Goal: Task Accomplishment & Management: Manage account settings

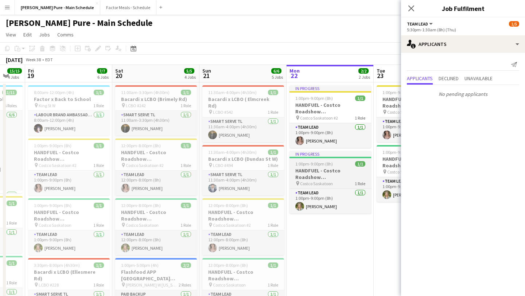
scroll to position [0, 362]
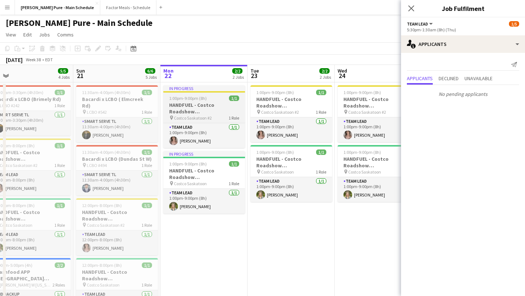
click at [193, 106] on h3 "HANDFUEL - Costco Roadshow Saskatoon, SK" at bounding box center [204, 108] width 82 height 13
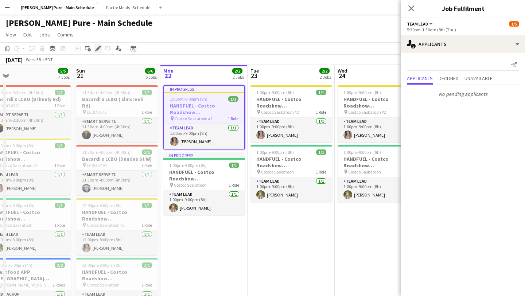
click at [95, 47] on icon "Edit" at bounding box center [98, 49] width 6 height 6
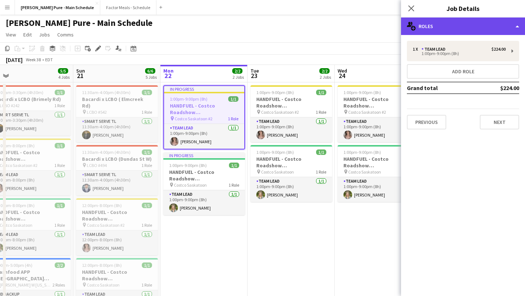
click at [495, 21] on div "multiple-users-add Roles" at bounding box center [463, 27] width 124 height 18
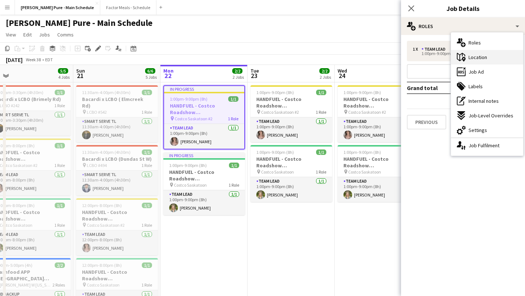
click at [485, 59] on span "Location" at bounding box center [477, 57] width 19 height 7
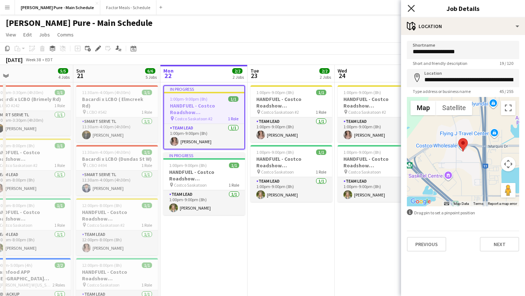
click at [409, 7] on icon "Close pop-in" at bounding box center [411, 8] width 7 height 7
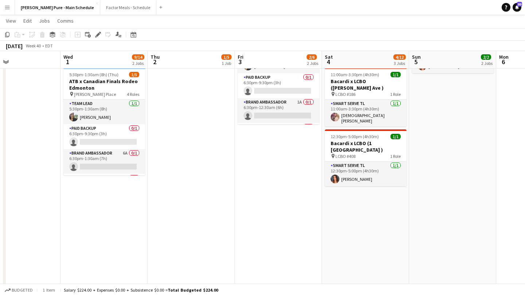
scroll to position [128, 0]
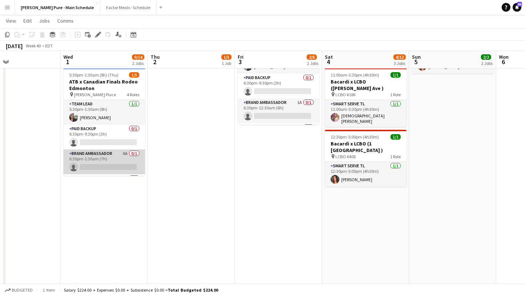
click at [105, 159] on app-card-role "Brand Ambassador 6A 0/1 6:30pm-1:30am (7h) single-neutral-actions" at bounding box center [104, 161] width 82 height 25
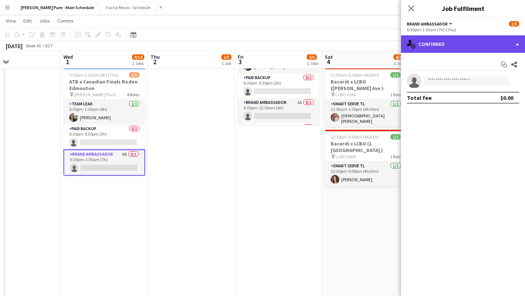
click at [494, 44] on div "single-neutral-actions-check-2 Confirmed" at bounding box center [463, 44] width 124 height 18
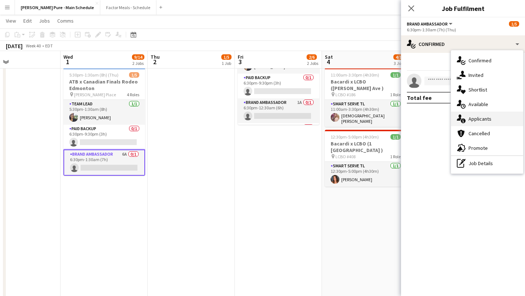
click at [488, 120] on span "Applicants" at bounding box center [479, 119] width 23 height 7
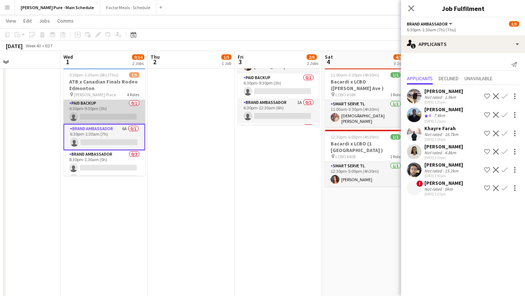
scroll to position [35, 0]
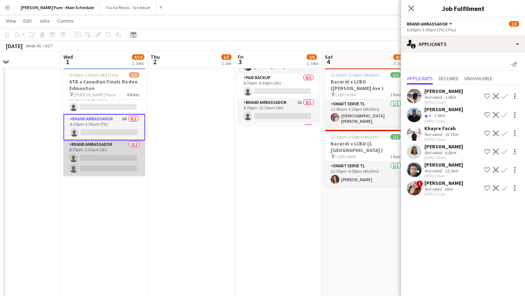
click at [92, 154] on app-card-role "Brand Ambassador 0/2 8:30pm-1:30am (5h) single-neutral-actions single-neutral-a…" at bounding box center [104, 157] width 82 height 35
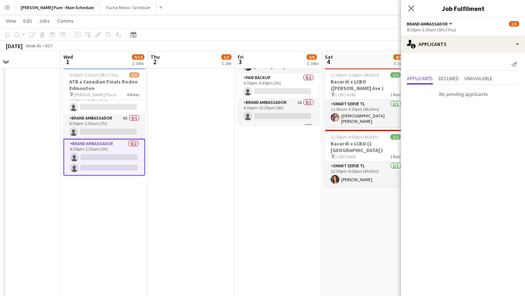
scroll to position [0, 0]
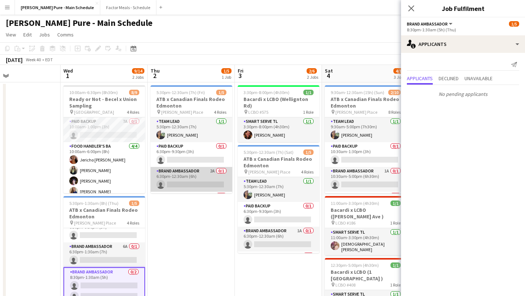
click at [194, 178] on app-card-role "Brand Ambassador 2A 0/1 6:30pm-12:30am (6h) single-neutral-actions" at bounding box center [192, 179] width 82 height 25
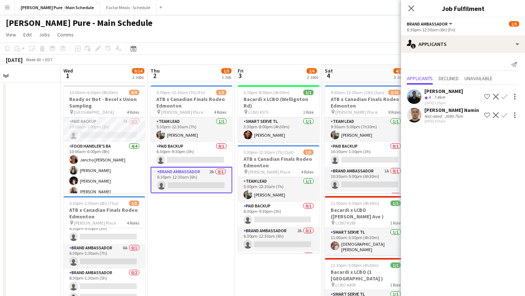
scroll to position [35, 0]
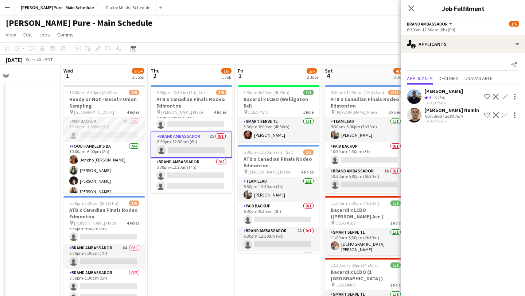
click at [194, 178] on app-card-role "Brand Ambassador 0/2 8:30pm-12:30am (4h) single-neutral-actions single-neutral-…" at bounding box center [192, 175] width 82 height 35
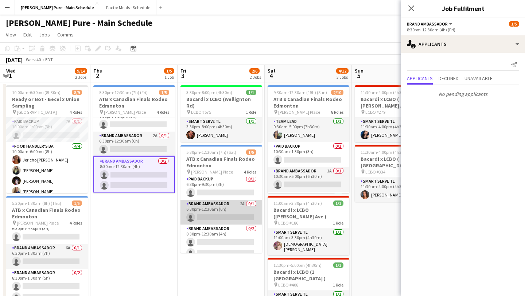
scroll to position [34, 0]
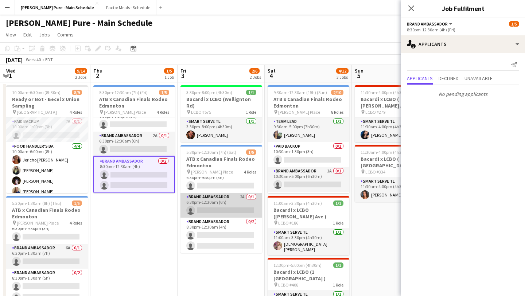
click at [222, 202] on app-card-role "Brand Ambassador 2A 0/1 6:30pm-12:30am (6h) single-neutral-actions" at bounding box center [221, 205] width 82 height 25
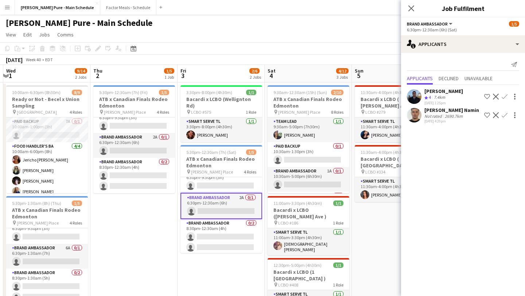
scroll to position [35, 0]
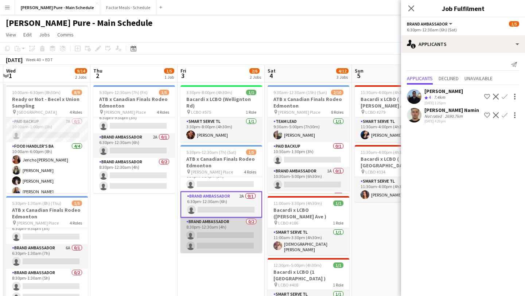
click at [220, 234] on app-card-role "Brand Ambassador 0/2 8:30pm-12:30am (4h) single-neutral-actions single-neutral-…" at bounding box center [221, 235] width 82 height 35
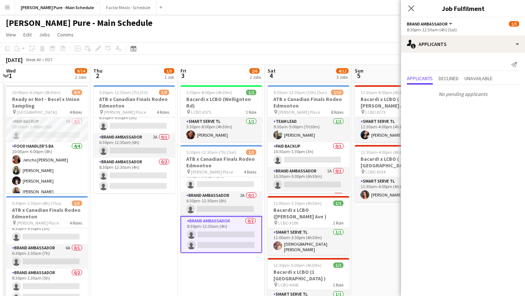
scroll to position [0, 355]
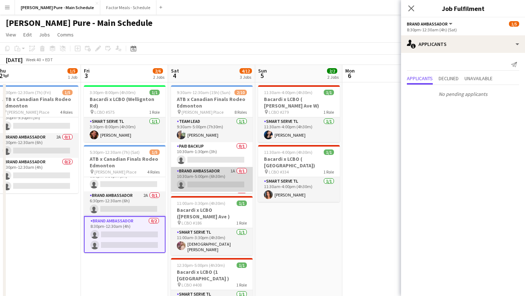
click at [225, 187] on app-card-role "Brand Ambassador 1A 0/1 10:30am-5:00pm (6h30m) single-neutral-actions" at bounding box center [212, 179] width 82 height 25
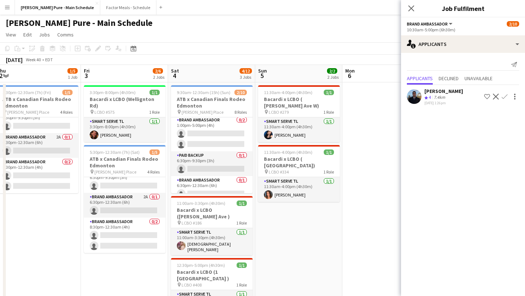
scroll to position [78, 0]
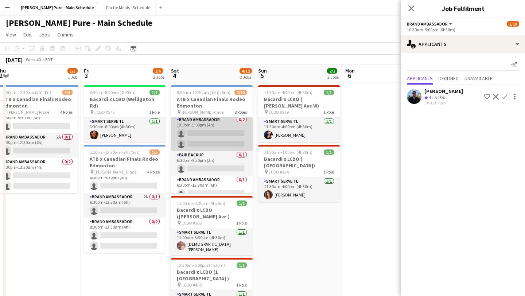
click at [216, 134] on app-card-role "Brand Ambassador 0/2 1:00pm-5:00pm (4h) single-neutral-actions single-neutral-a…" at bounding box center [212, 133] width 82 height 35
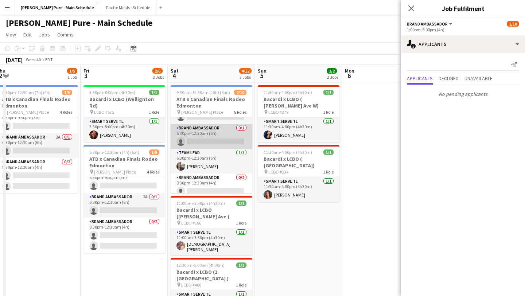
click at [215, 141] on app-card-role "Brand Ambassador 0/1 6:30pm-12:30am (6h) single-neutral-actions" at bounding box center [212, 136] width 82 height 25
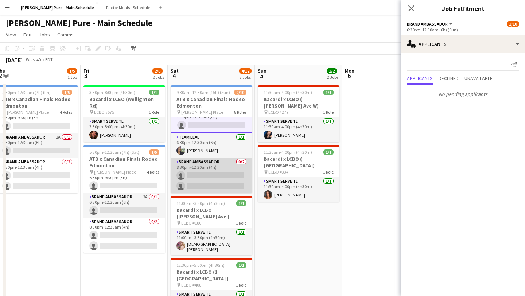
click at [214, 181] on app-card-role "Brand Ambassador 0/2 8:30pm-12:30am (4h) single-neutral-actions single-neutral-…" at bounding box center [212, 175] width 82 height 35
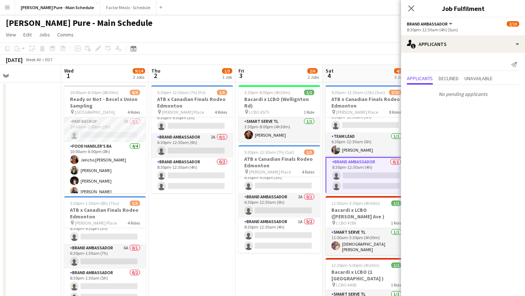
scroll to position [0, 197]
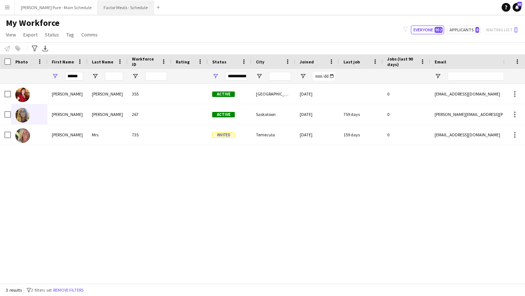
click at [111, 2] on button "Factor Meals - Schedule Close" at bounding box center [126, 7] width 56 height 14
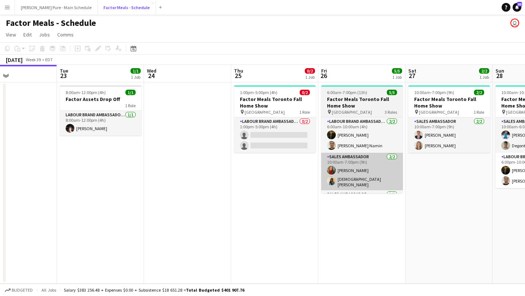
scroll to position [0, 357]
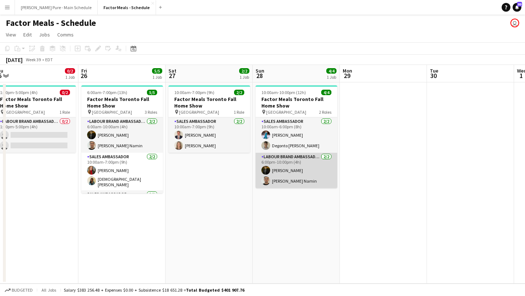
click at [303, 182] on app-card-role "Labour Brand Ambassadors [DATE] 6:00pm-10:00pm (4h) [PERSON_NAME] Parsa Moradjo…" at bounding box center [297, 170] width 82 height 35
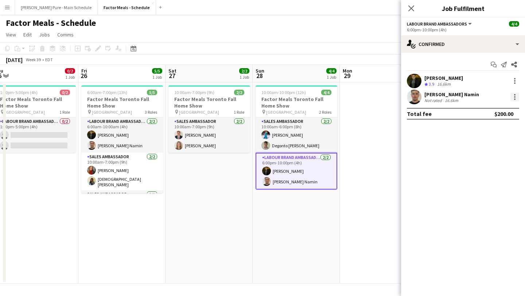
click at [513, 96] on div at bounding box center [514, 97] width 9 height 9
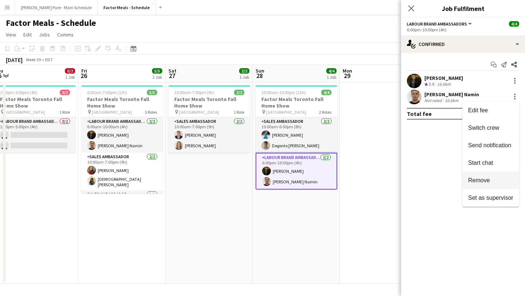
click at [486, 184] on button "Remove" at bounding box center [490, 181] width 57 height 18
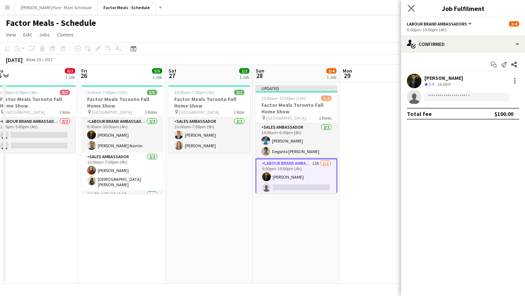
click at [407, 3] on app-icon "Close pop-in" at bounding box center [411, 8] width 11 height 11
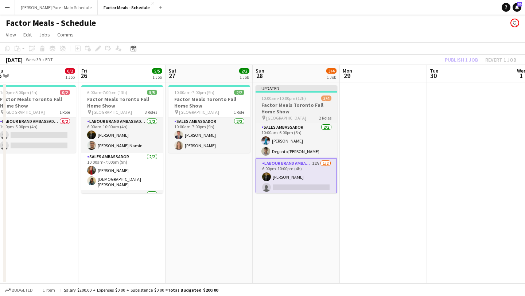
click at [307, 104] on h3 "Factor Meals Toronto Fall Home Show" at bounding box center [297, 108] width 82 height 13
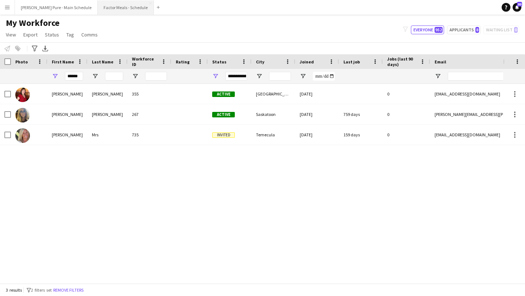
click at [106, 7] on button "Factor Meals - Schedule Close" at bounding box center [126, 7] width 56 height 14
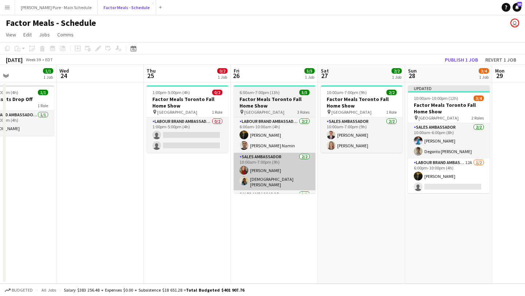
scroll to position [0, 209]
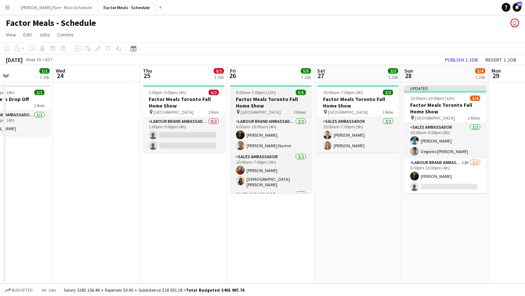
click at [261, 99] on h3 "Factor Meals Toronto Fall Home Show" at bounding box center [271, 102] width 82 height 13
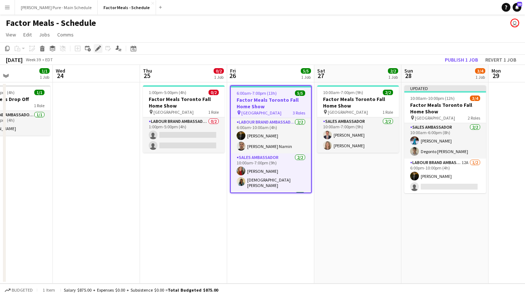
click at [95, 49] on icon "Edit" at bounding box center [98, 49] width 6 height 6
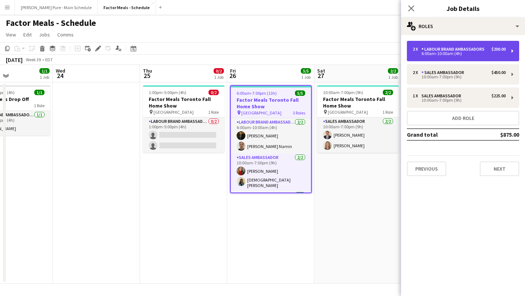
click at [445, 51] on div "Labour Brand Ambassadors" at bounding box center [454, 49] width 66 height 5
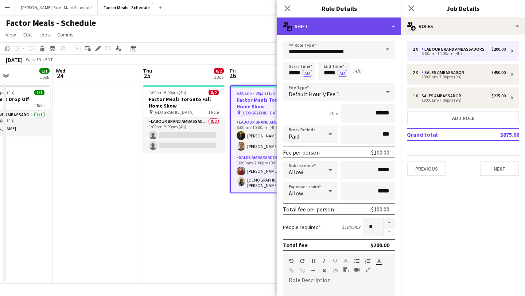
click at [382, 30] on div "multiple-actions-text Shift" at bounding box center [339, 27] width 124 height 18
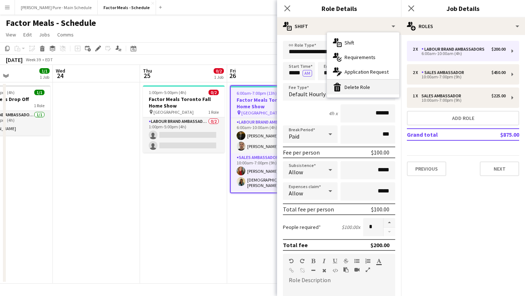
click at [372, 89] on div "bin-2 Delete Role" at bounding box center [363, 87] width 72 height 15
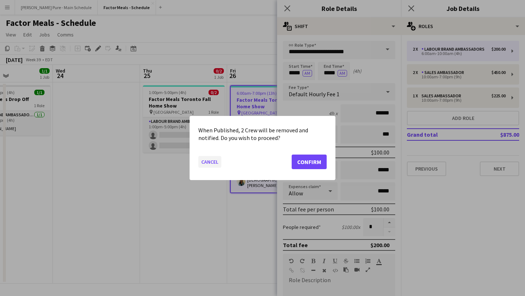
click at [211, 165] on button "Cancel" at bounding box center [209, 162] width 23 height 12
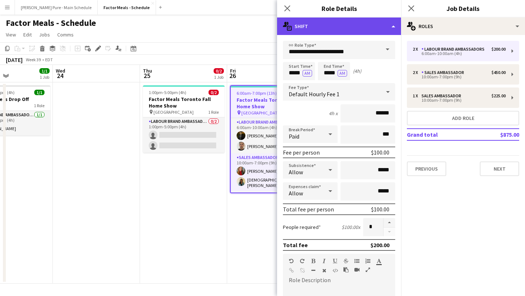
click at [380, 28] on div "multiple-actions-text Shift" at bounding box center [339, 27] width 124 height 18
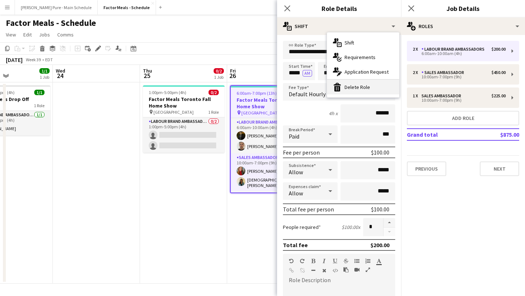
click at [357, 88] on div "bin-2 Delete Role" at bounding box center [363, 87] width 72 height 15
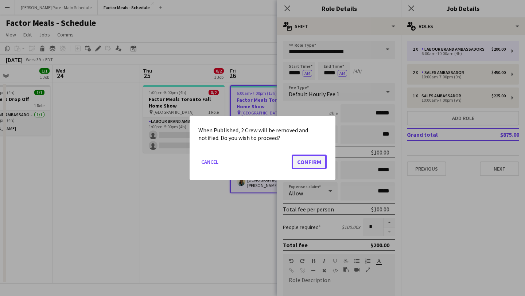
click at [310, 166] on button "Confirm" at bounding box center [309, 162] width 35 height 15
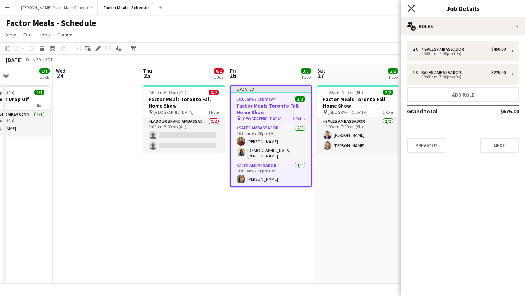
click at [410, 9] on icon "Close pop-in" at bounding box center [411, 8] width 7 height 7
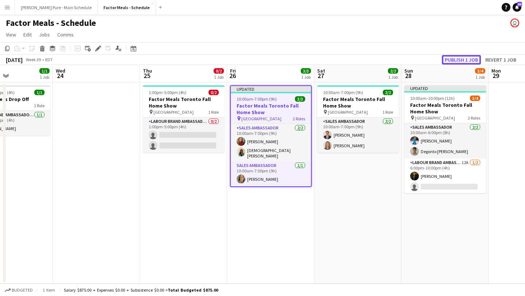
click at [463, 62] on button "Publish 1 job" at bounding box center [461, 59] width 39 height 9
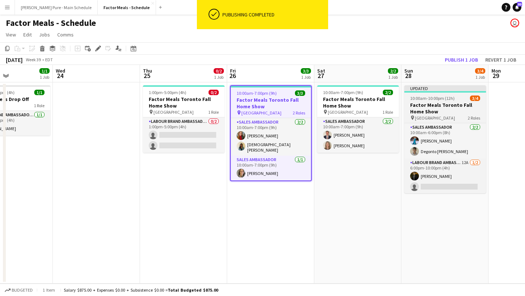
click at [447, 96] on span "10:00am-10:00pm (12h)" at bounding box center [432, 98] width 44 height 5
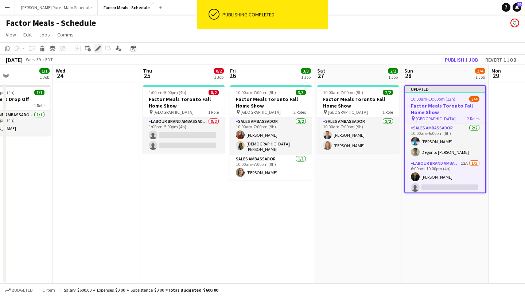
click at [98, 49] on icon "Edit" at bounding box center [98, 49] width 6 height 6
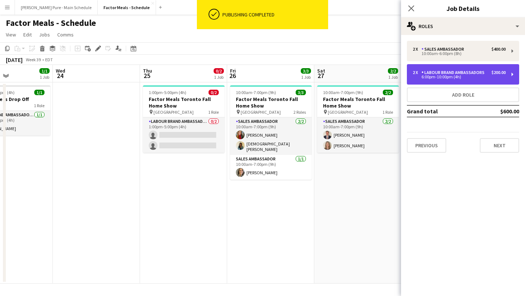
click at [464, 74] on div "Labour Brand Ambassadors" at bounding box center [454, 72] width 66 height 5
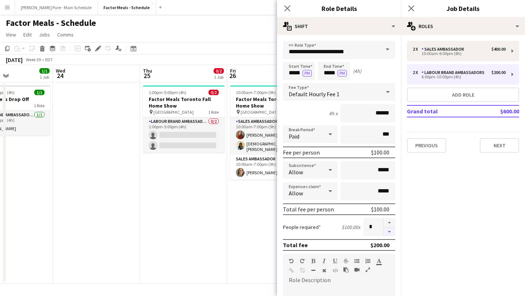
click at [390, 233] on button "button" at bounding box center [390, 232] width 12 height 9
type input "*"
click at [411, 9] on icon at bounding box center [411, 8] width 7 height 7
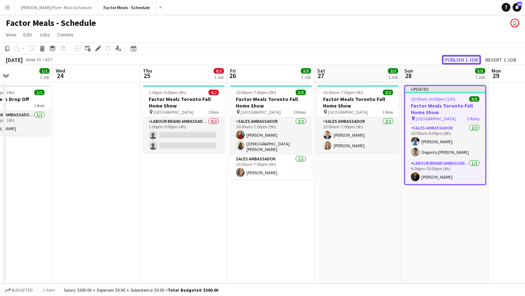
click at [466, 60] on button "Publish 1 job" at bounding box center [461, 59] width 39 height 9
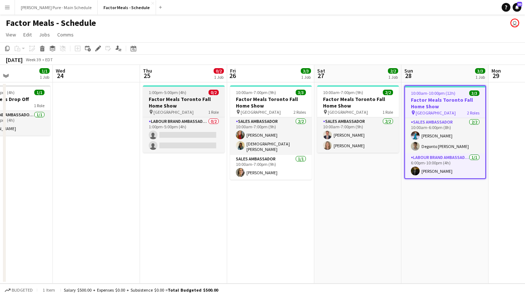
click at [162, 102] on h3 "Factor Meals Toronto Fall Home Show" at bounding box center [184, 102] width 82 height 13
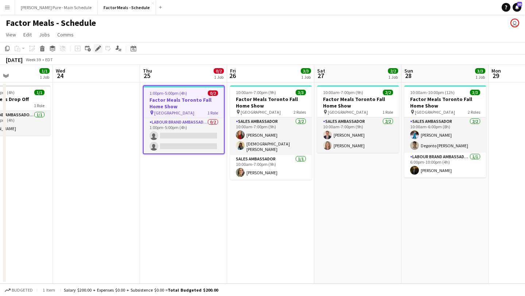
click at [99, 48] on icon at bounding box center [98, 49] width 4 height 4
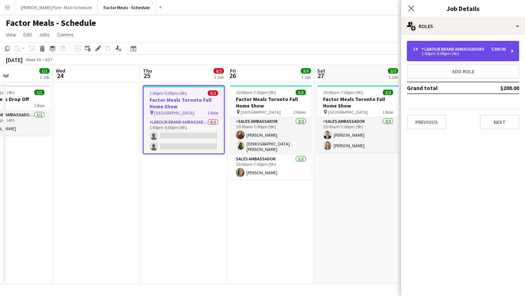
click at [485, 50] on div "Labour Brand Ambassadors" at bounding box center [454, 49] width 66 height 5
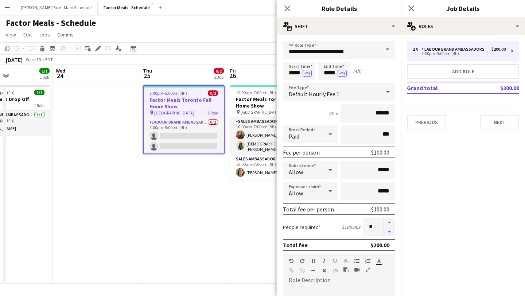
click at [389, 232] on button "button" at bounding box center [390, 232] width 12 height 9
type input "*"
click at [413, 8] on icon "Close pop-in" at bounding box center [411, 8] width 7 height 7
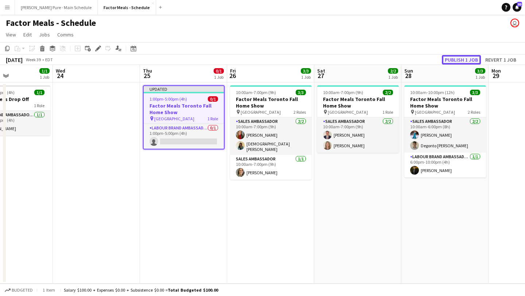
click at [465, 56] on button "Publish 1 job" at bounding box center [461, 59] width 39 height 9
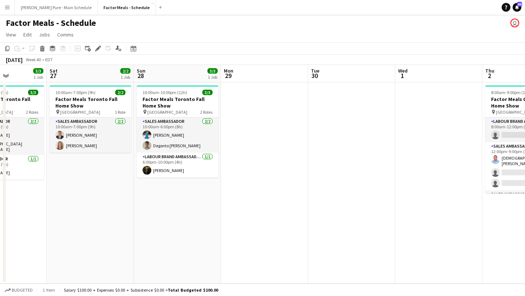
scroll to position [0, 165]
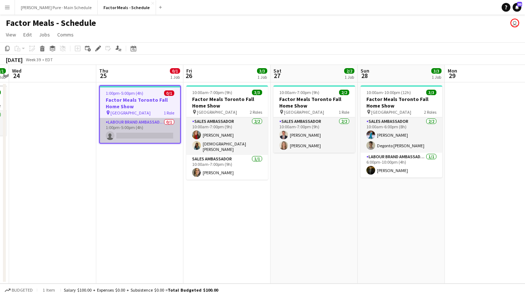
click at [132, 136] on app-card-role "Labour Brand Ambassadors 0/1 1:00pm-5:00pm (4h) single-neutral-actions" at bounding box center [140, 130] width 80 height 25
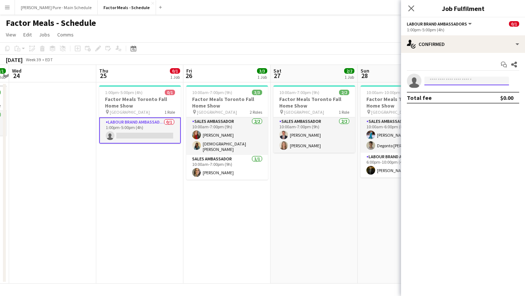
click at [441, 79] on input at bounding box center [466, 81] width 85 height 9
type input "*****"
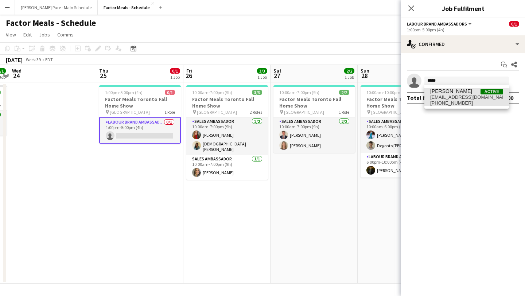
click at [457, 98] on span "[EMAIL_ADDRESS][DOMAIN_NAME]" at bounding box center [466, 97] width 73 height 6
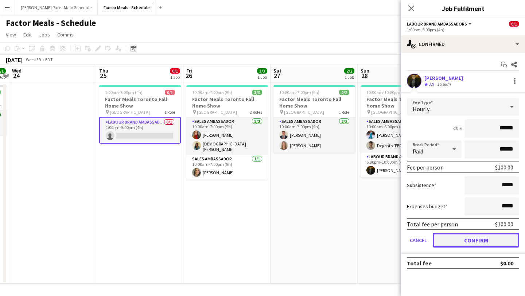
click at [479, 237] on button "Confirm" at bounding box center [476, 240] width 86 height 15
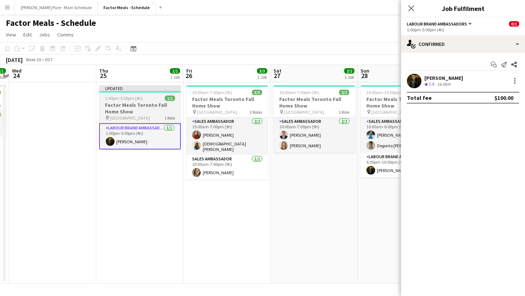
click at [152, 101] on app-job-card "Updated 1:00pm-5:00pm (4h) 1/1 Factor Meals Toronto Fall Home Show pin Enercare…" at bounding box center [140, 117] width 82 height 64
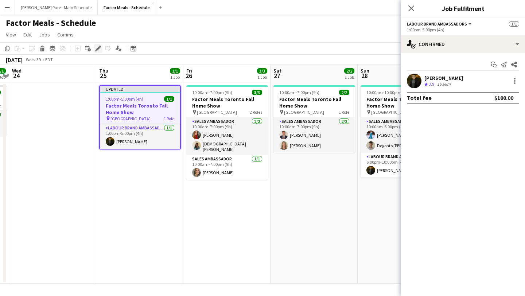
click at [96, 46] on icon "Edit" at bounding box center [98, 49] width 6 height 6
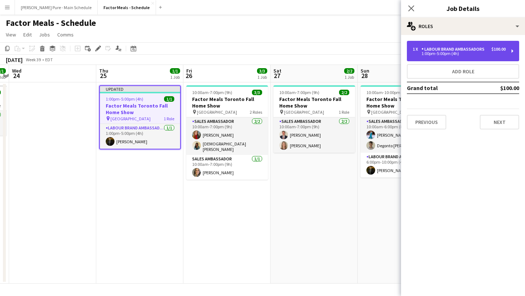
click at [455, 57] on div "1 x Labour Brand Ambassadors $100.00 1:00pm-5:00pm (4h)" at bounding box center [463, 51] width 112 height 20
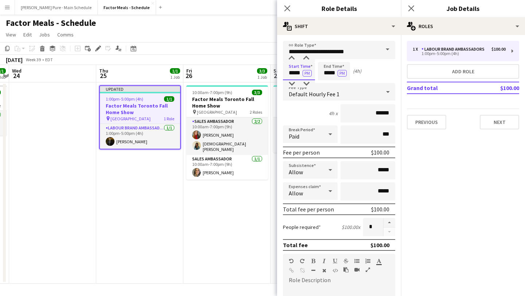
click at [298, 68] on input "*****" at bounding box center [299, 71] width 32 height 18
click at [293, 57] on div at bounding box center [291, 58] width 15 height 7
type input "*****"
click at [293, 57] on div at bounding box center [291, 58] width 15 height 7
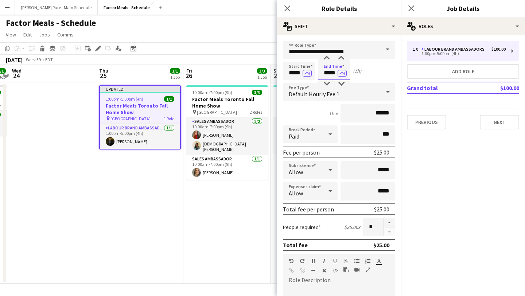
click at [332, 67] on input "*****" at bounding box center [334, 71] width 32 height 18
click at [330, 62] on input "*****" at bounding box center [334, 71] width 32 height 18
click at [331, 58] on div at bounding box center [326, 58] width 15 height 7
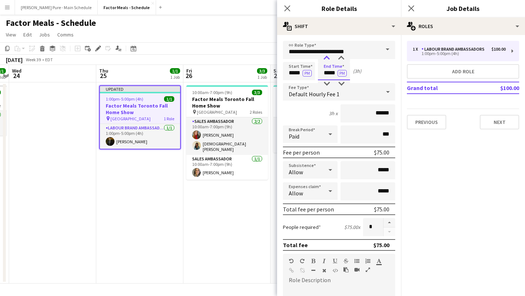
type input "*****"
click at [331, 58] on div at bounding box center [326, 58] width 15 height 7
click at [408, 9] on icon "Close pop-in" at bounding box center [411, 8] width 7 height 7
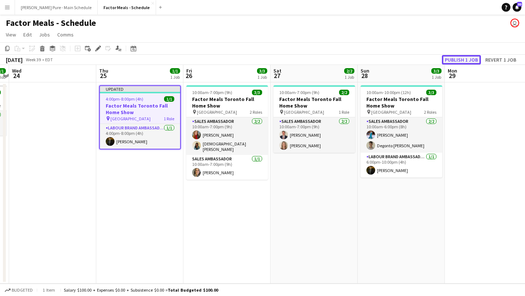
click at [464, 57] on button "Publish 1 job" at bounding box center [461, 59] width 39 height 9
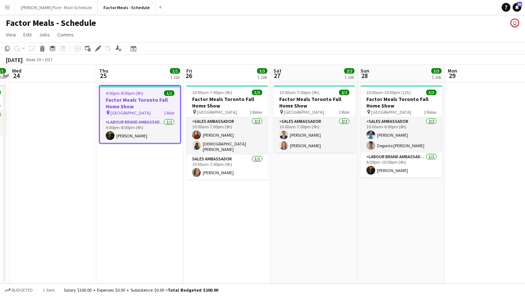
click at [12, 8] on button "Menu" at bounding box center [7, 7] width 15 height 15
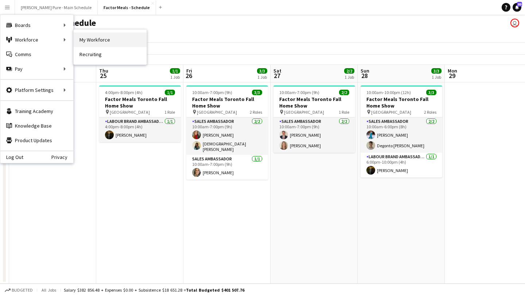
click at [117, 34] on nav "My Workforce Recruiting" at bounding box center [110, 47] width 73 height 35
click at [117, 34] on link "My Workforce" at bounding box center [110, 39] width 73 height 15
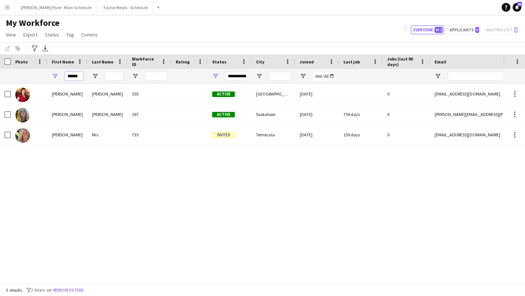
drag, startPoint x: 81, startPoint y: 74, endPoint x: 41, endPoint y: 73, distance: 39.7
click at [41, 73] on div "******" at bounding box center [395, 76] width 790 height 15
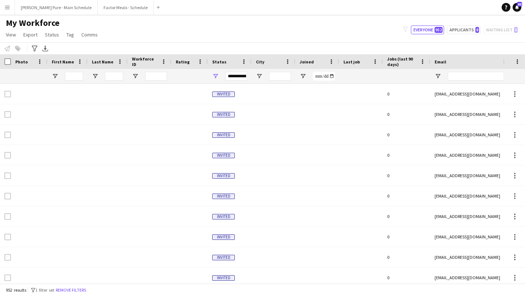
click at [255, 74] on div at bounding box center [274, 76] width 44 height 15
click at [256, 74] on span "Open Filter Menu" at bounding box center [259, 76] width 7 height 7
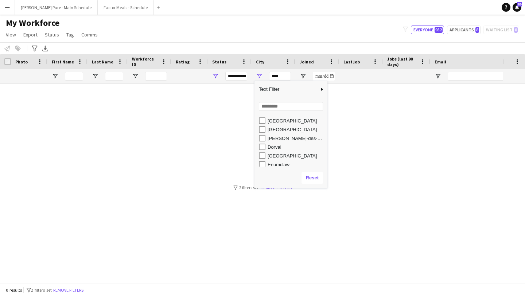
scroll to position [386, 0]
type input "**********"
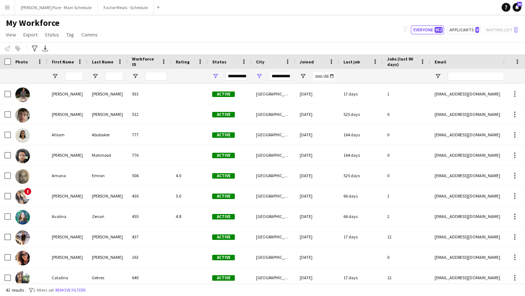
click at [199, 9] on app-navbar "Menu Boards Boards Boards All jobs Status Workforce Workforce My Workforce Recr…" at bounding box center [262, 7] width 525 height 15
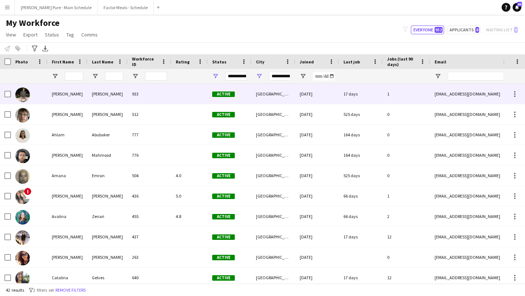
click at [24, 90] on img at bounding box center [22, 95] width 15 height 15
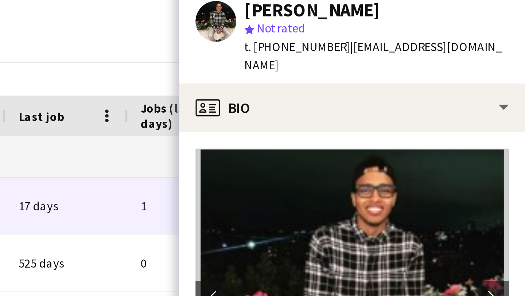
scroll to position [0, 0]
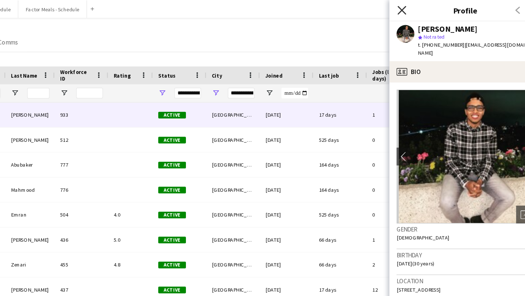
click at [411, 6] on icon "Close pop-in" at bounding box center [411, 8] width 7 height 7
